Goal: Find specific page/section: Find specific page/section

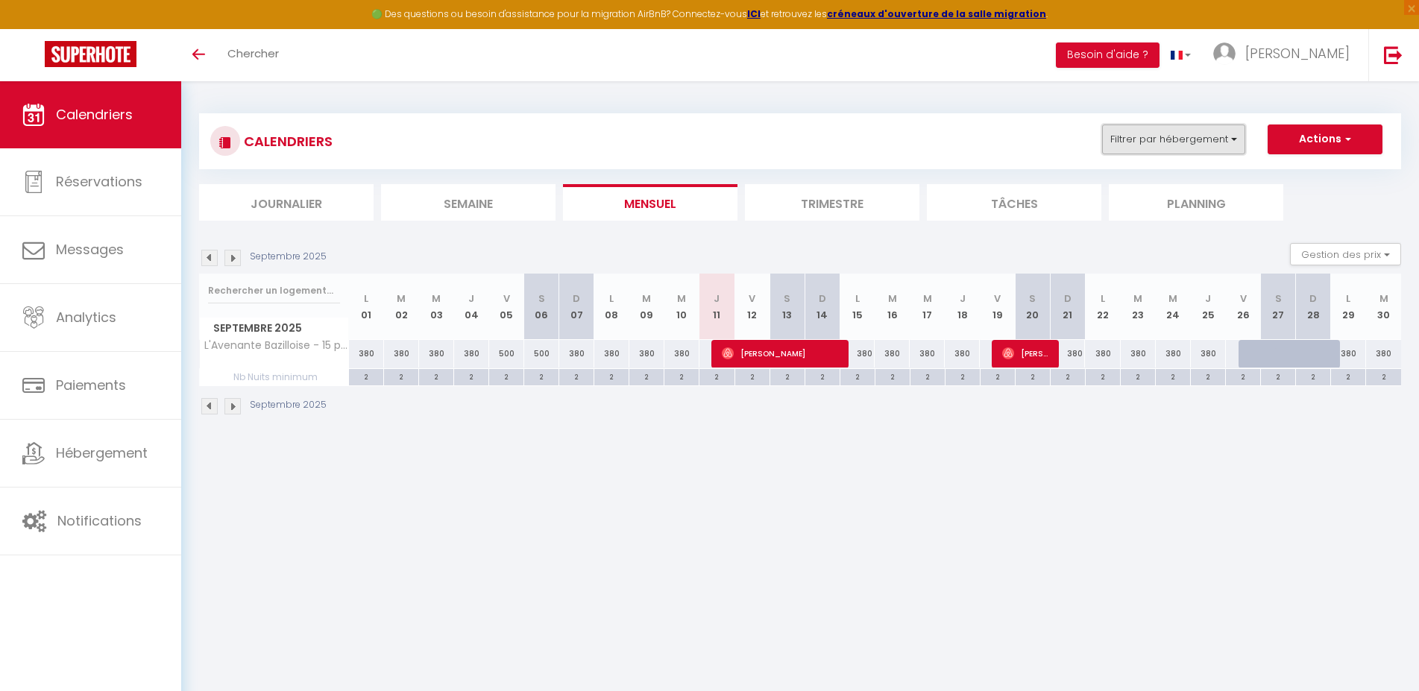
click at [1229, 142] on button "Filtrer par hébergement" at bounding box center [1173, 140] width 143 height 30
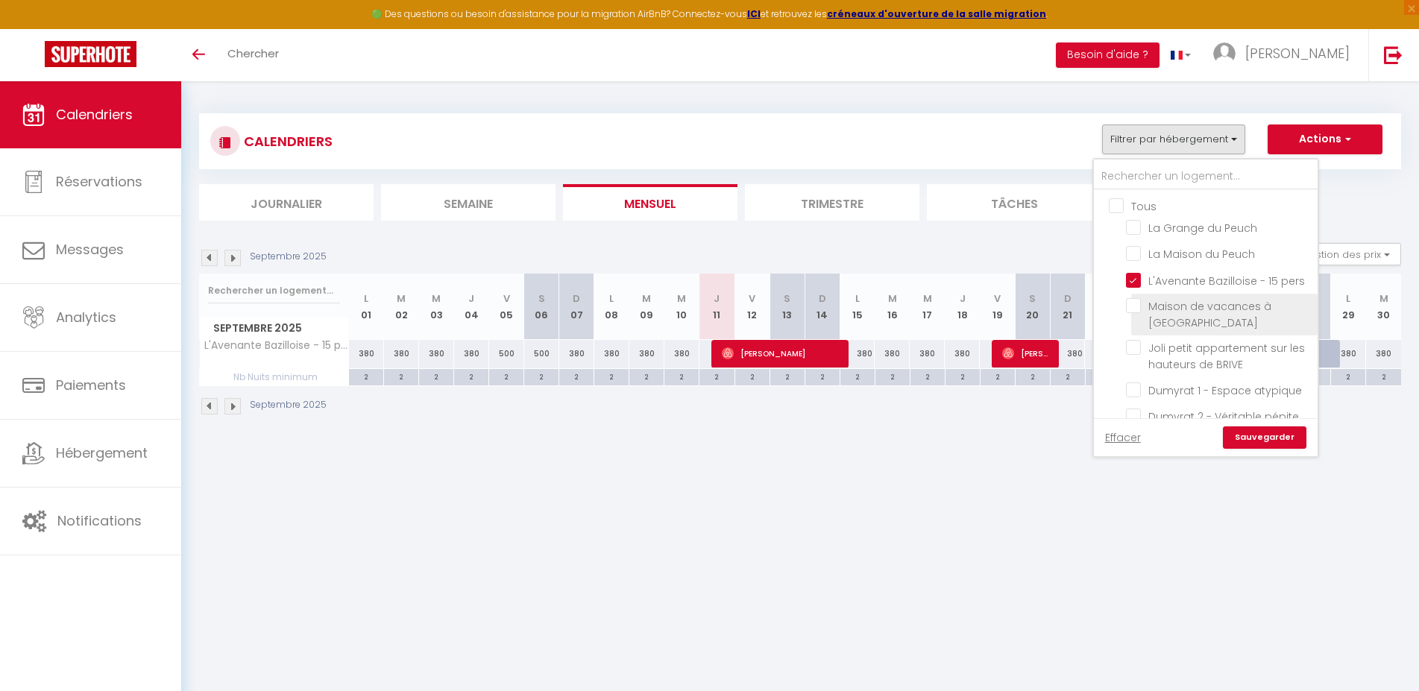
click at [1128, 306] on input "Maison de vacances à [GEOGRAPHIC_DATA]" at bounding box center [1219, 305] width 186 height 15
checkbox input "true"
checkbox input "false"
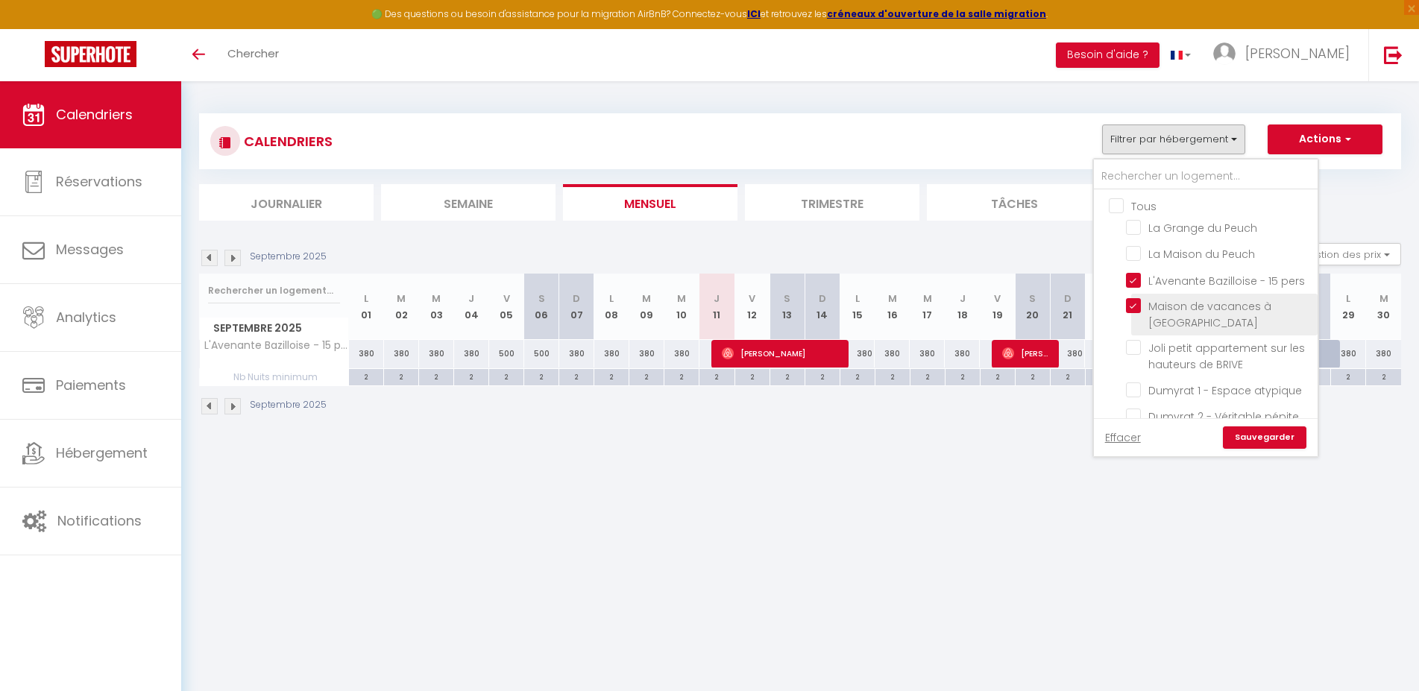
checkbox input "false"
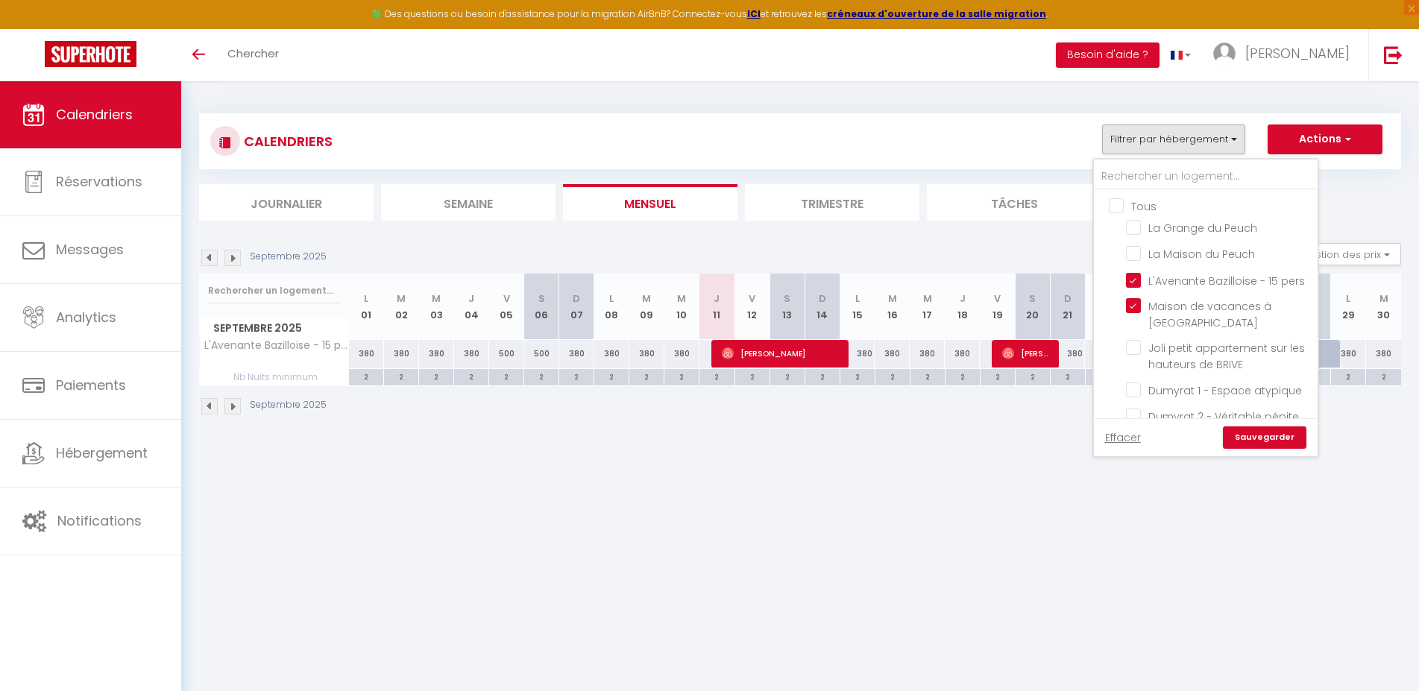
click at [1279, 439] on link "Sauvegarder" at bounding box center [1265, 437] width 84 height 22
